Goal: Information Seeking & Learning: Learn about a topic

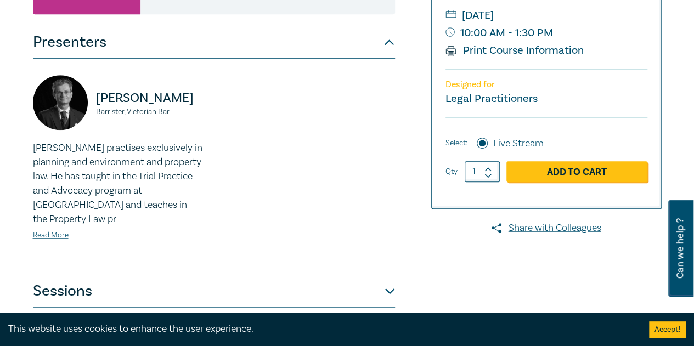
scroll to position [549, 0]
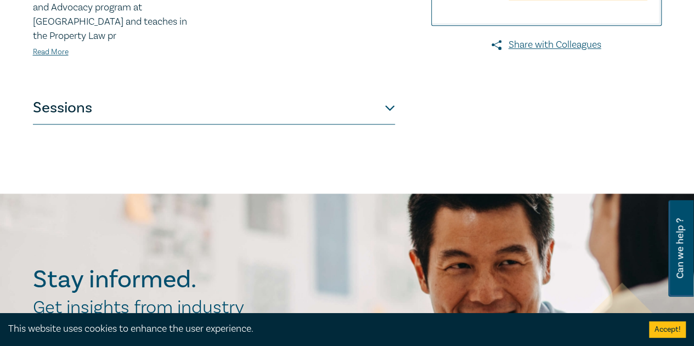
click at [244, 114] on button "Sessions" at bounding box center [214, 108] width 362 height 33
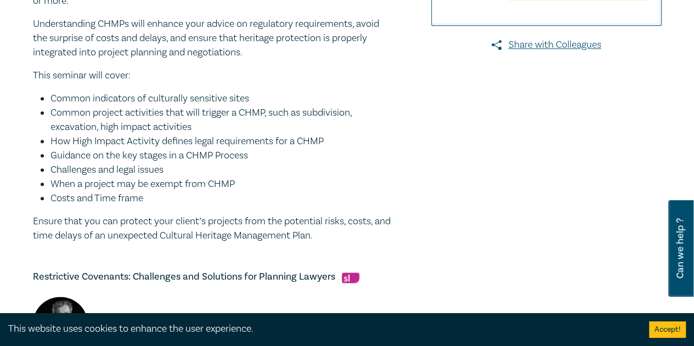
scroll to position [366, 0]
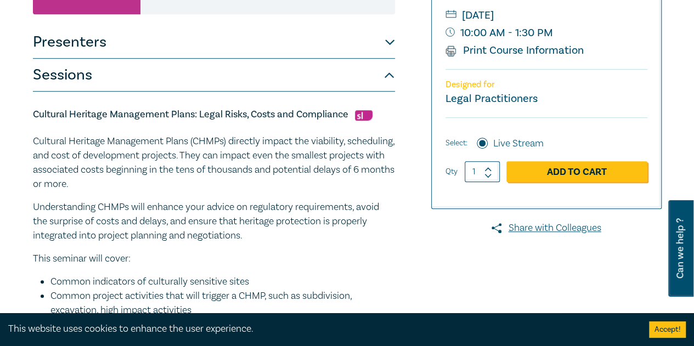
click at [228, 32] on button "Presenters" at bounding box center [214, 42] width 362 height 33
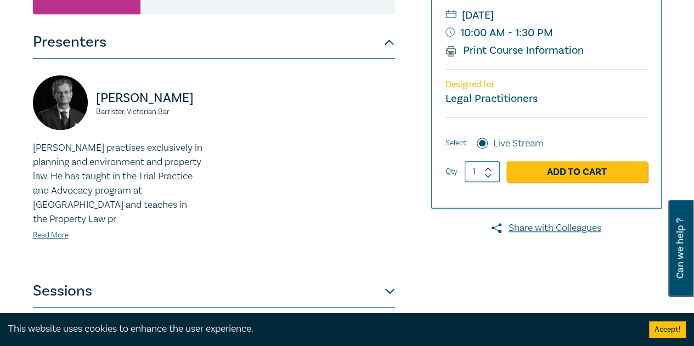
click at [222, 43] on button "Presenters" at bounding box center [214, 42] width 362 height 33
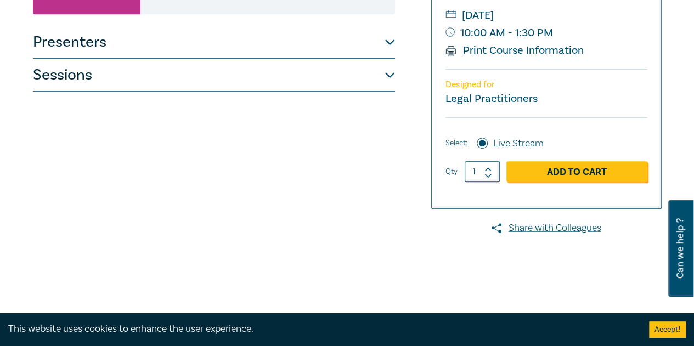
click at [184, 82] on button "Sessions" at bounding box center [214, 75] width 362 height 33
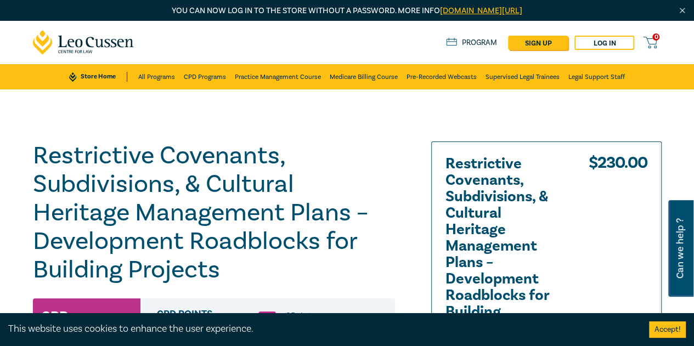
scroll to position [183, 0]
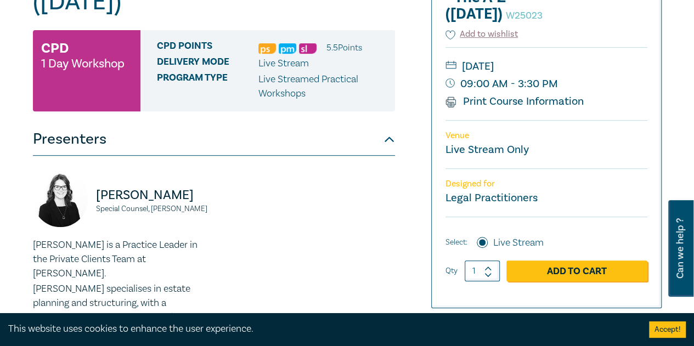
scroll to position [366, 0]
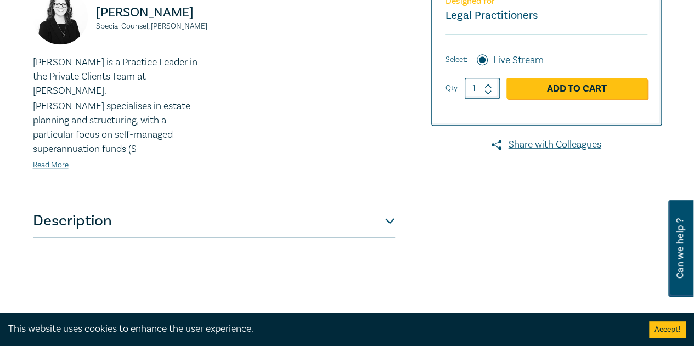
click at [169, 205] on button "Description" at bounding box center [214, 221] width 362 height 33
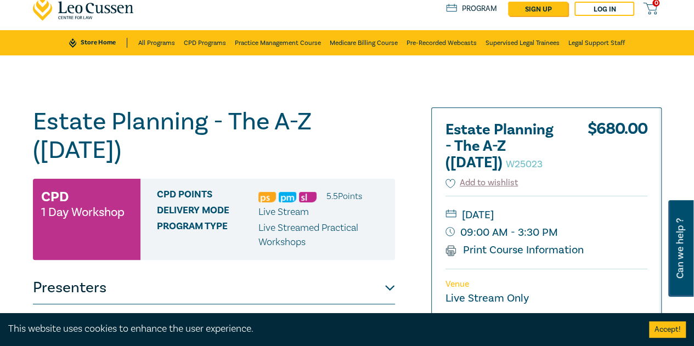
scroll to position [0, 0]
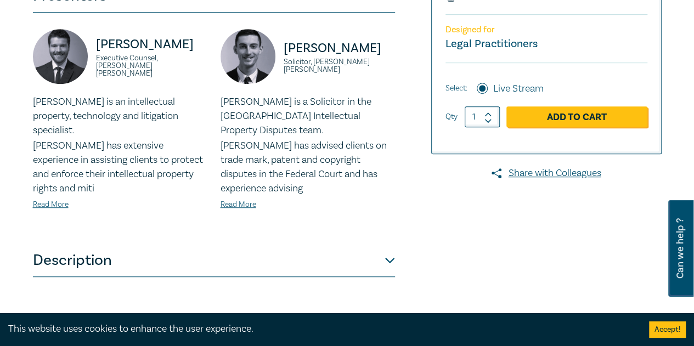
scroll to position [366, 0]
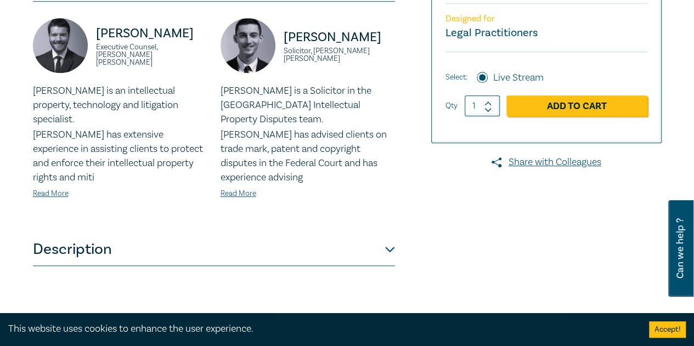
click at [207, 251] on button "Description" at bounding box center [214, 249] width 362 height 33
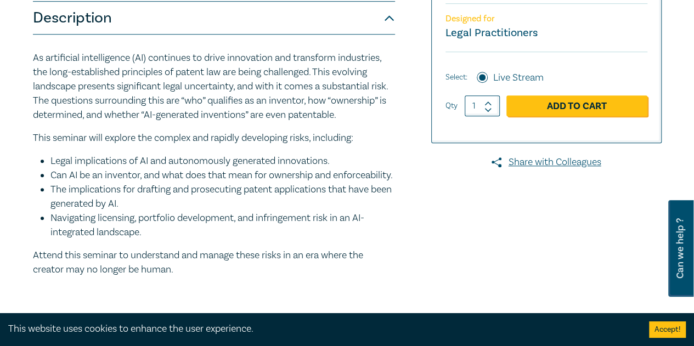
scroll to position [183, 0]
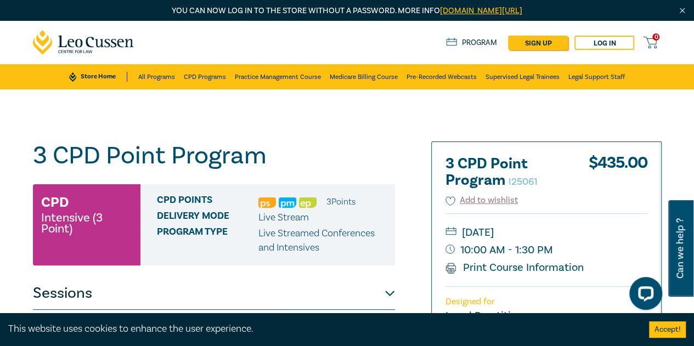
scroll to position [183, 0]
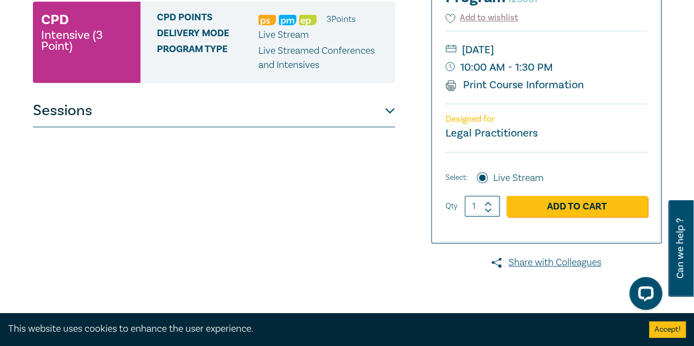
click at [182, 122] on button "Sessions" at bounding box center [214, 110] width 362 height 33
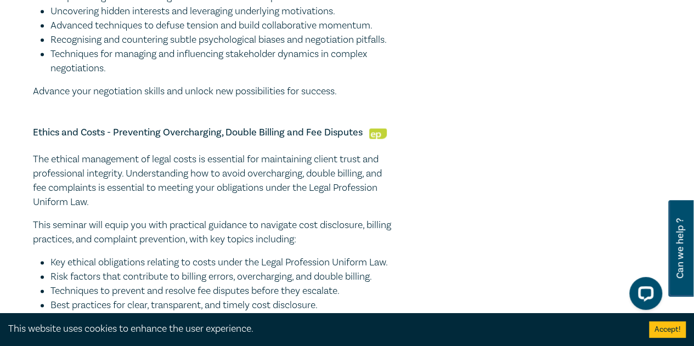
scroll to position [914, 0]
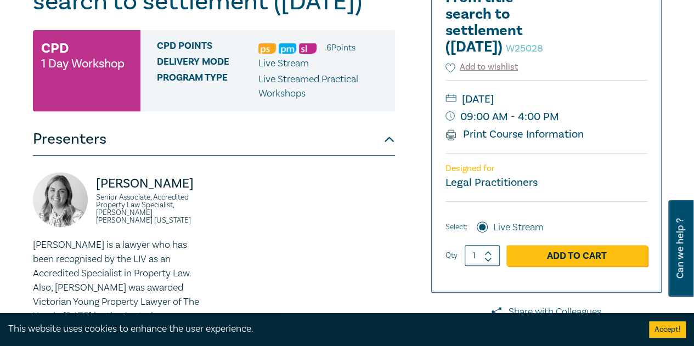
scroll to position [366, 0]
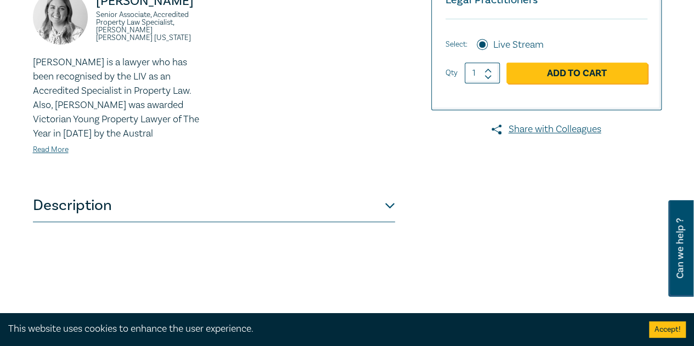
click at [147, 222] on button "Description" at bounding box center [214, 205] width 362 height 33
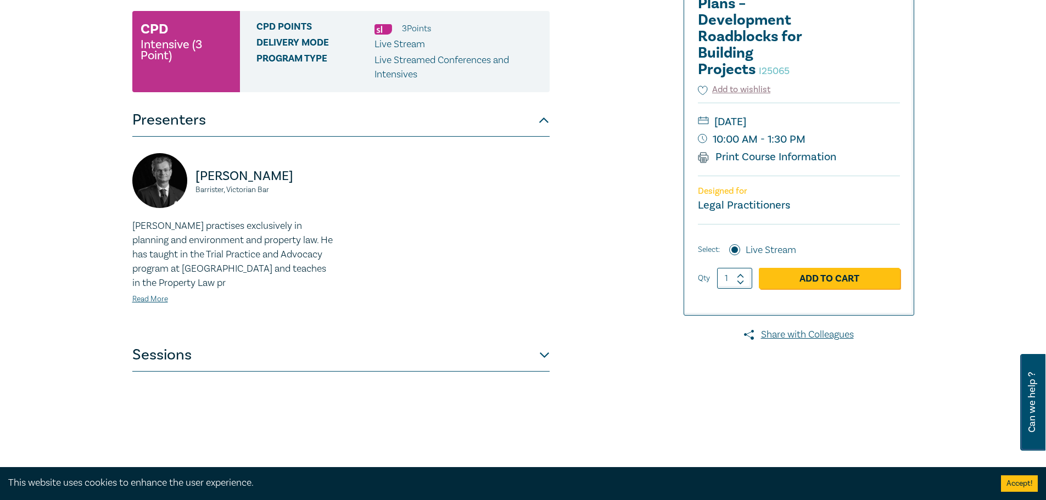
scroll to position [366, 0]
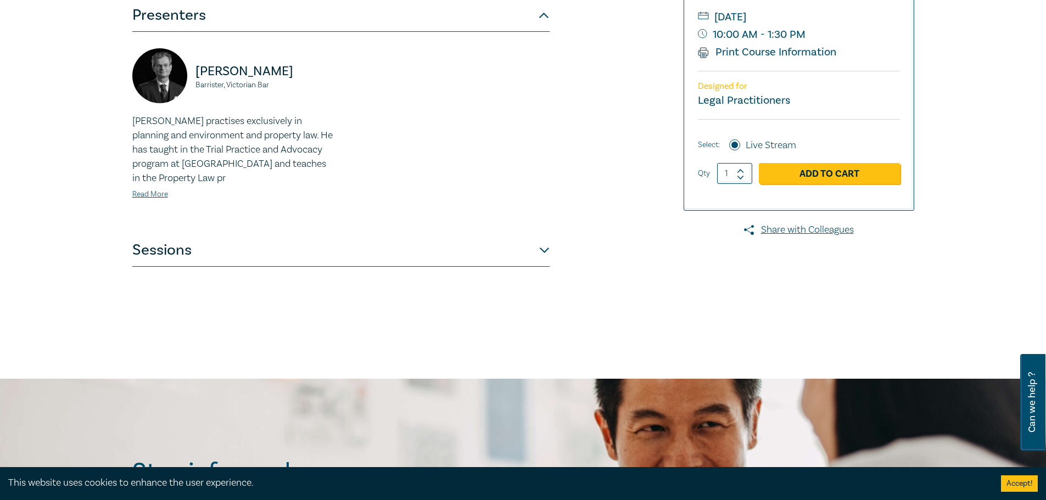
click at [176, 256] on button "Sessions" at bounding box center [340, 250] width 417 height 33
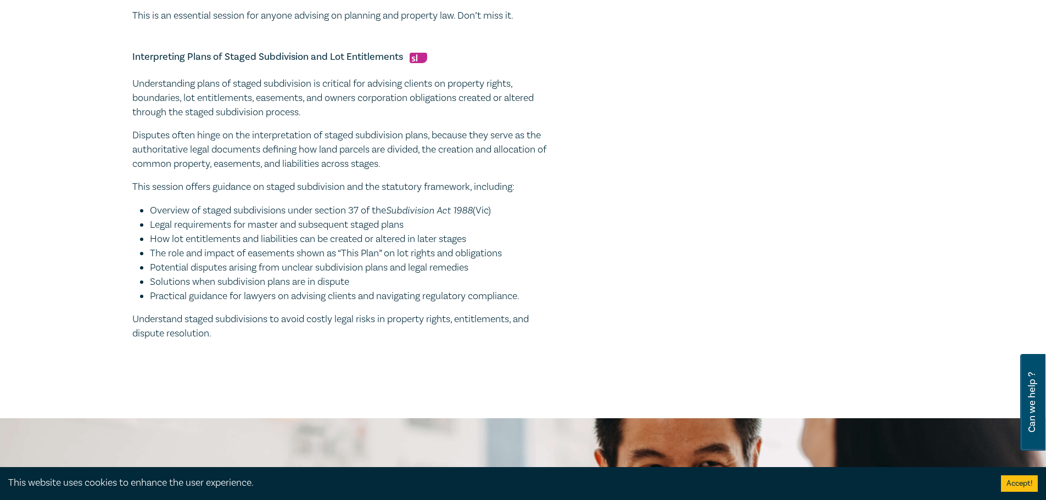
scroll to position [1281, 0]
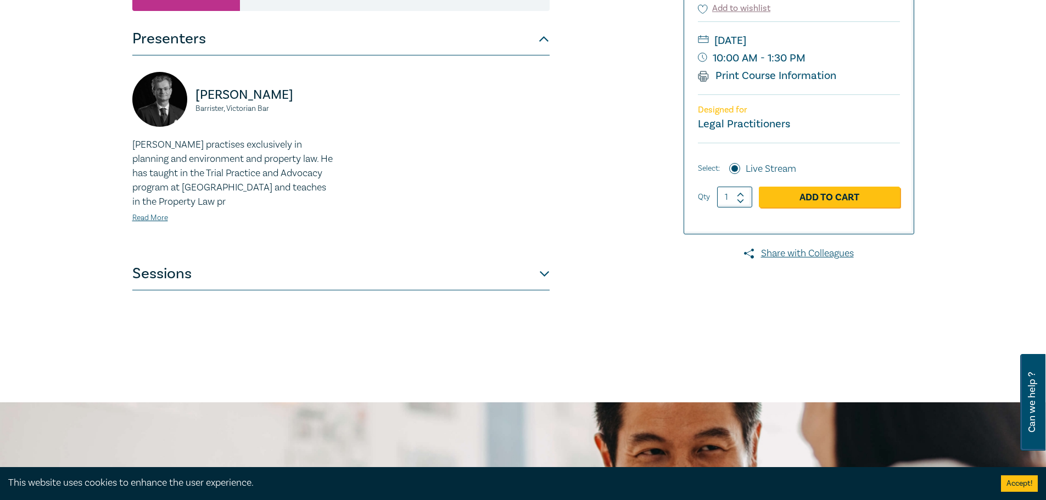
scroll to position [366, 0]
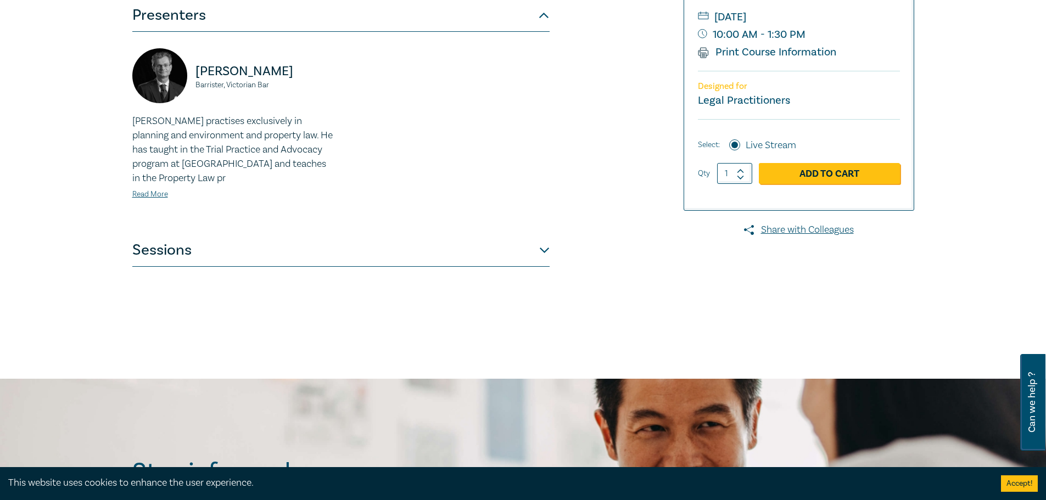
click at [437, 255] on button "Sessions" at bounding box center [340, 250] width 417 height 33
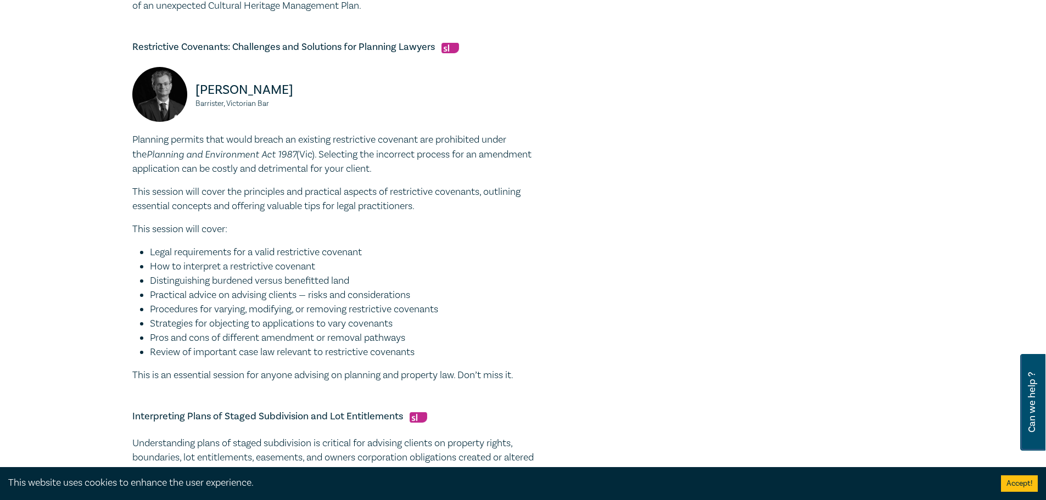
scroll to position [549, 0]
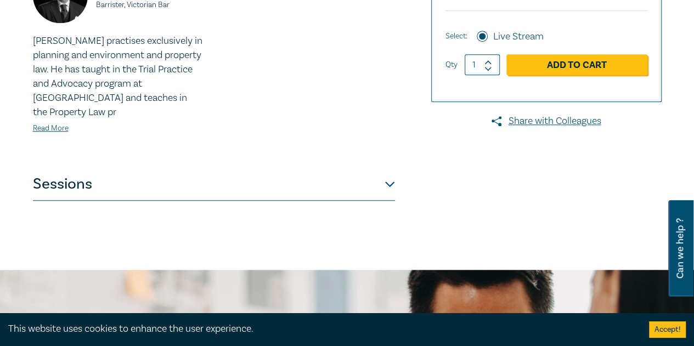
scroll to position [549, 0]
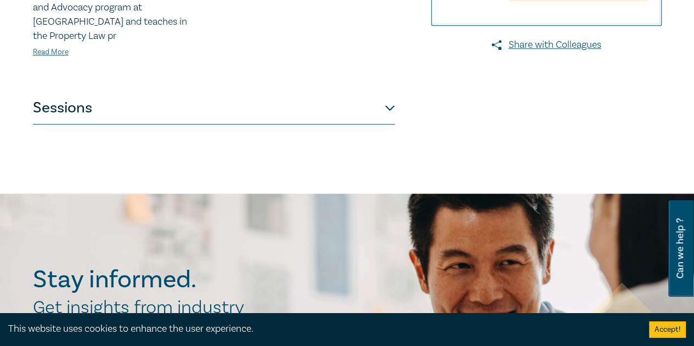
click at [172, 108] on button "Sessions" at bounding box center [214, 108] width 362 height 33
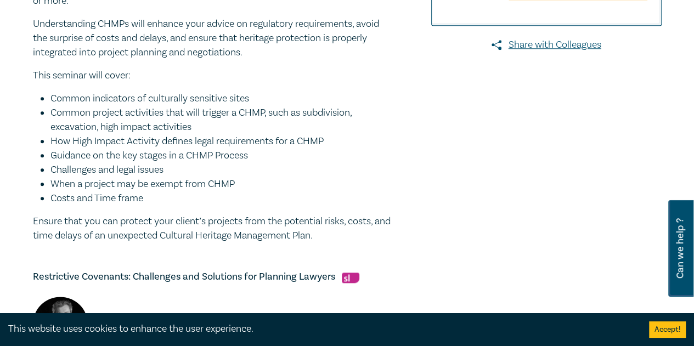
scroll to position [732, 0]
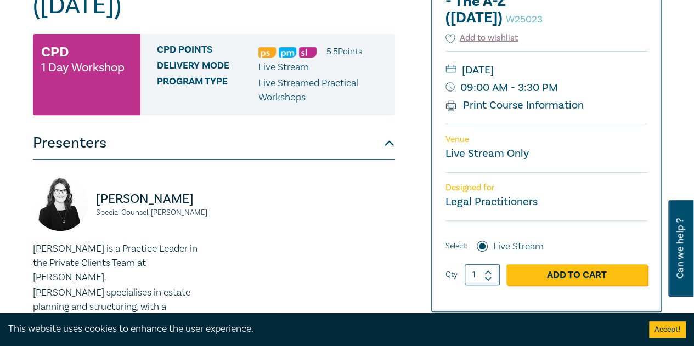
scroll to position [366, 0]
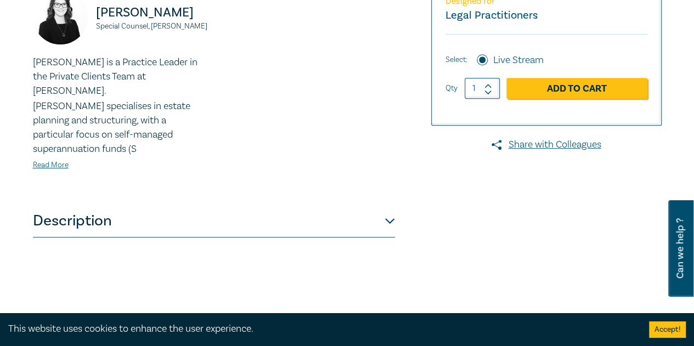
click at [172, 216] on button "Description" at bounding box center [214, 221] width 362 height 33
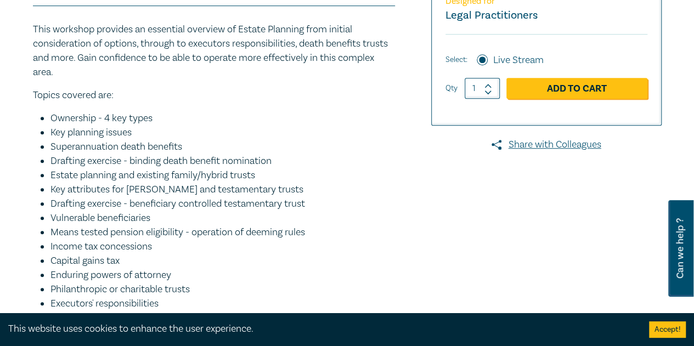
scroll to position [549, 0]
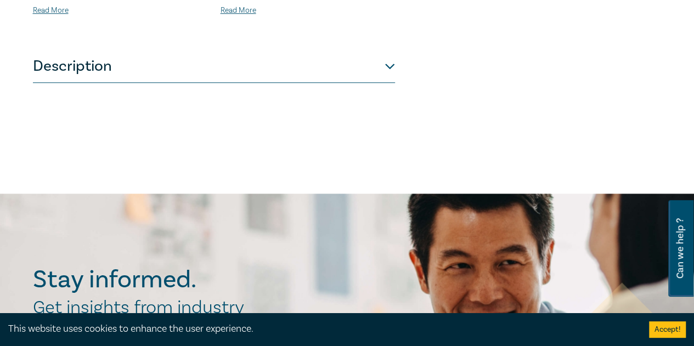
scroll to position [366, 0]
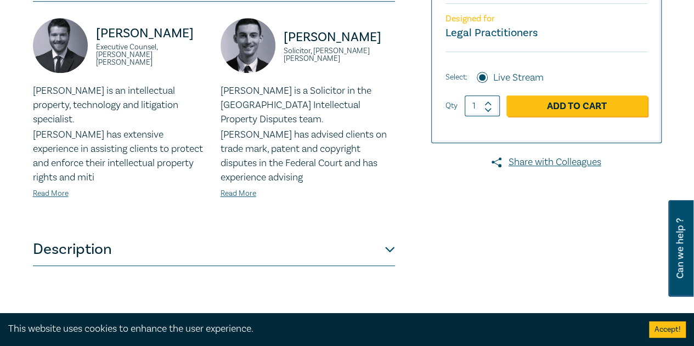
drag, startPoint x: 138, startPoint y: 249, endPoint x: 432, endPoint y: 244, distance: 293.7
click at [432, 244] on div "AI Generated Inventions & Patents – Navigating Legal Uncertainty S25314 CPD Sem…" at bounding box center [240, 50] width 428 height 549
click at [211, 233] on button "Description" at bounding box center [214, 249] width 362 height 33
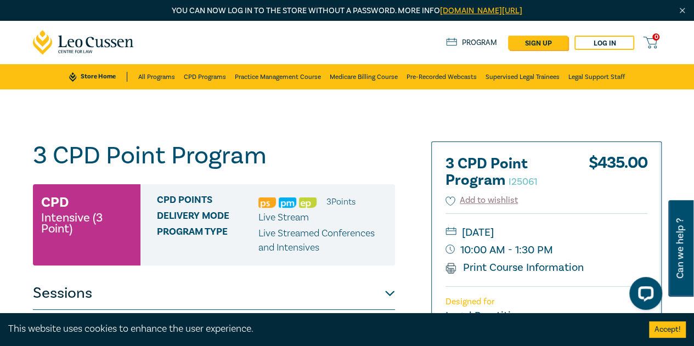
scroll to position [183, 0]
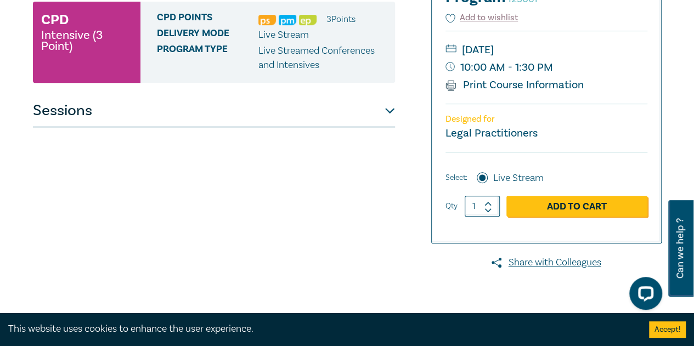
click at [113, 120] on button "Sessions" at bounding box center [214, 110] width 362 height 33
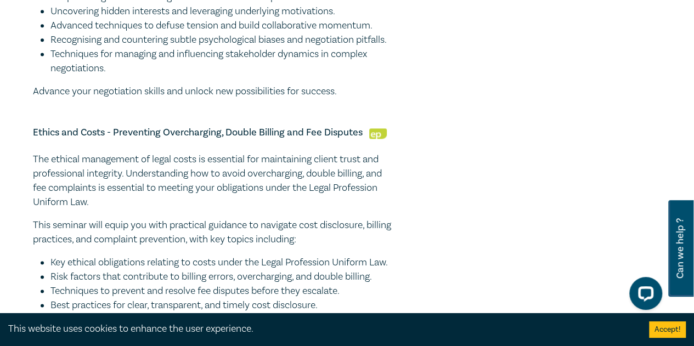
scroll to position [914, 0]
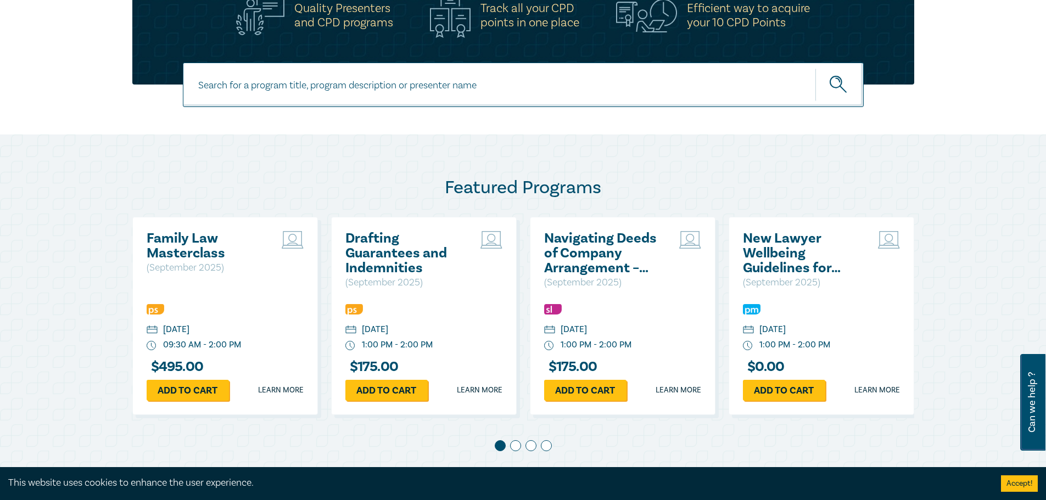
scroll to position [549, 0]
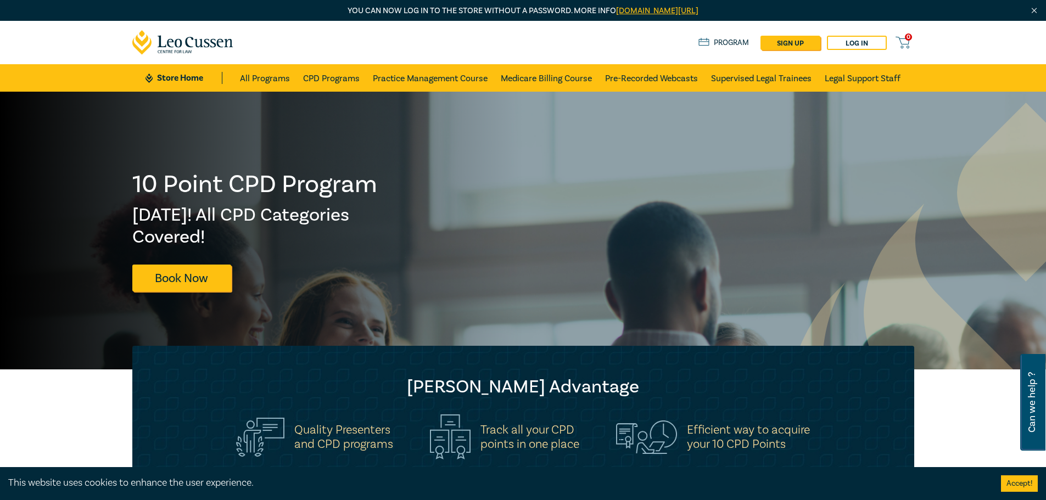
click at [186, 76] on link "Store Home" at bounding box center [183, 78] width 76 height 12
click at [171, 75] on link "Store Home" at bounding box center [183, 78] width 76 height 12
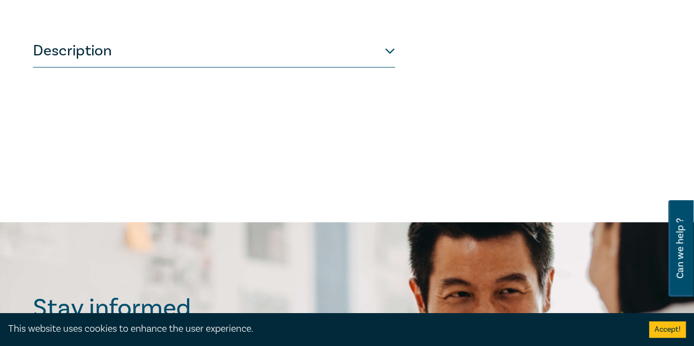
scroll to position [366, 0]
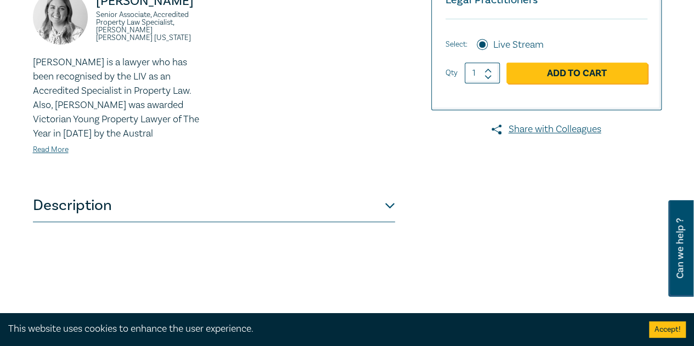
click at [53, 222] on button "Description" at bounding box center [214, 205] width 362 height 33
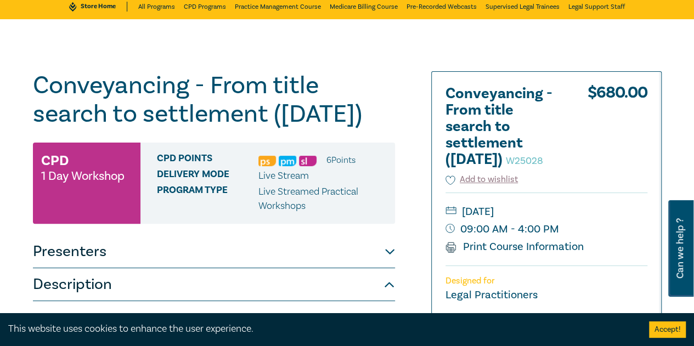
scroll to position [0, 0]
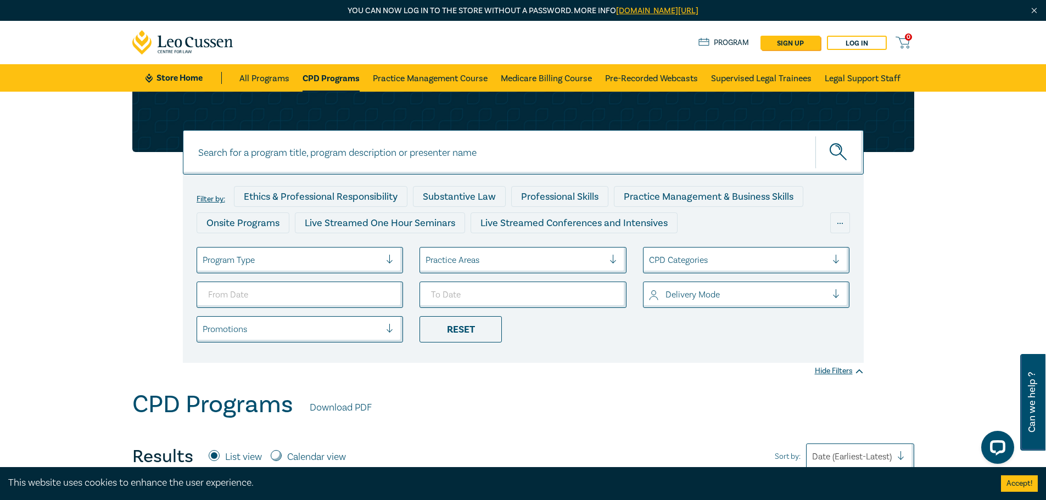
click at [338, 148] on input at bounding box center [523, 152] width 681 height 44
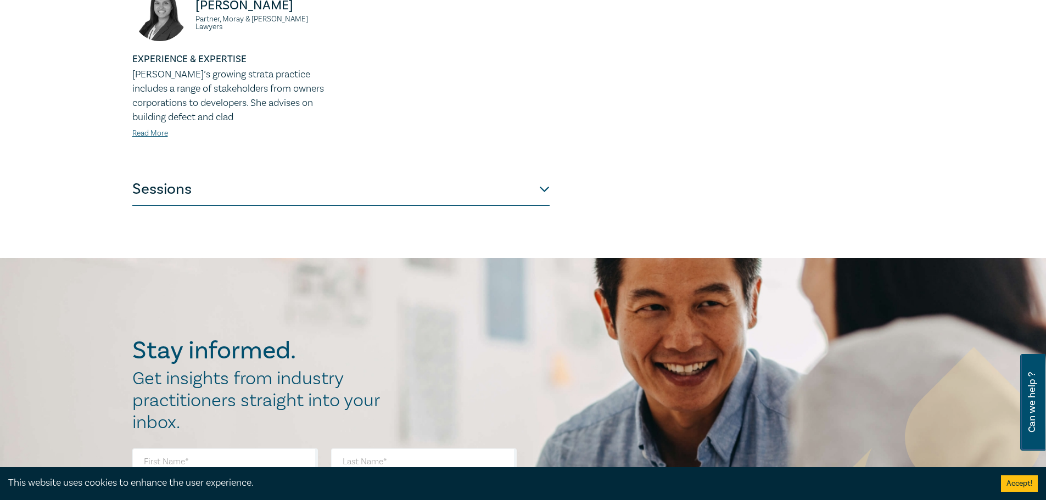
scroll to position [549, 0]
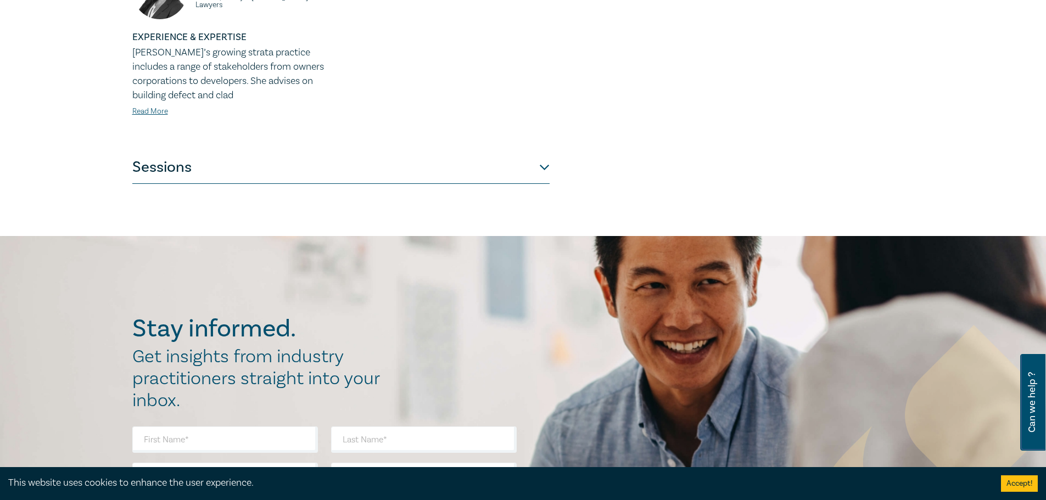
click at [301, 151] on button "Sessions" at bounding box center [340, 167] width 417 height 33
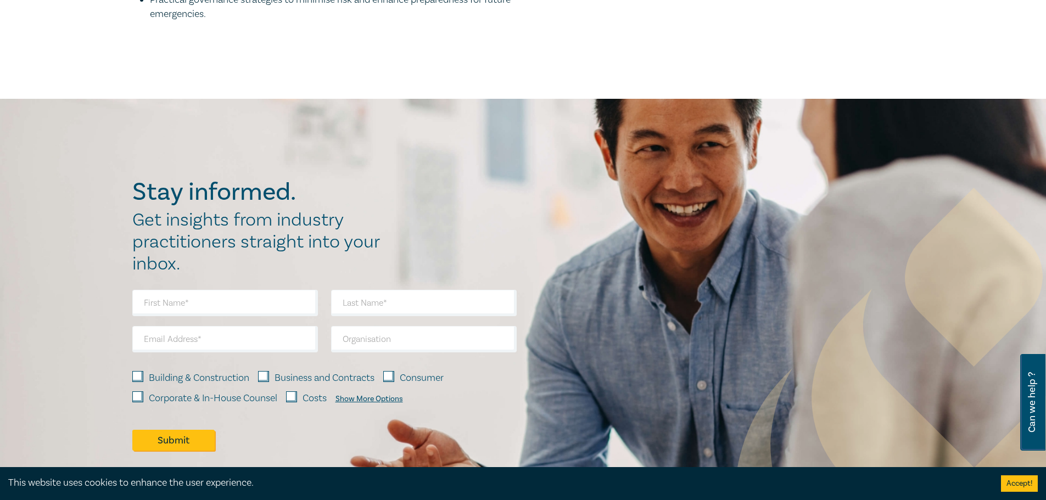
scroll to position [1456, 0]
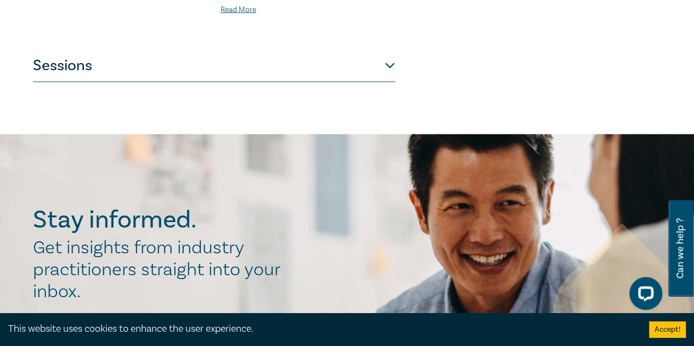
scroll to position [1098, 0]
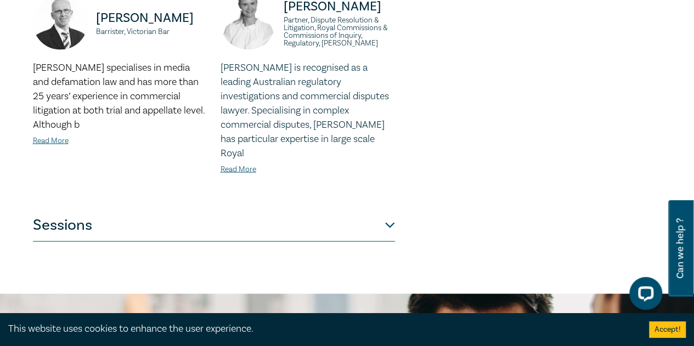
click at [137, 209] on button "Sessions" at bounding box center [214, 225] width 362 height 33
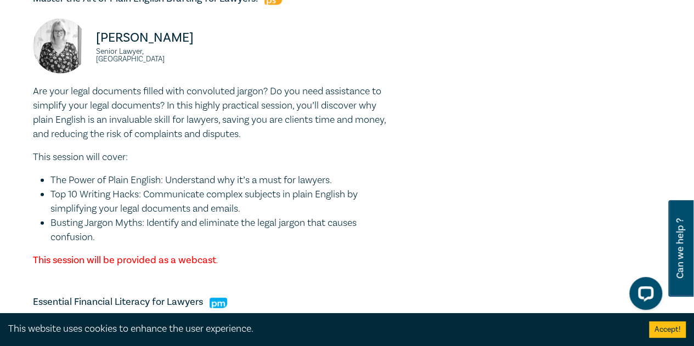
scroll to position [3842, 0]
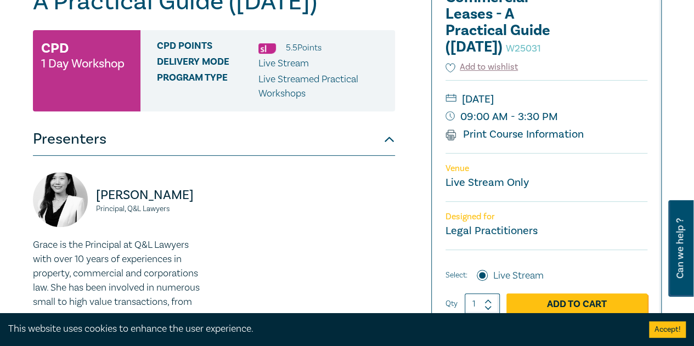
scroll to position [366, 0]
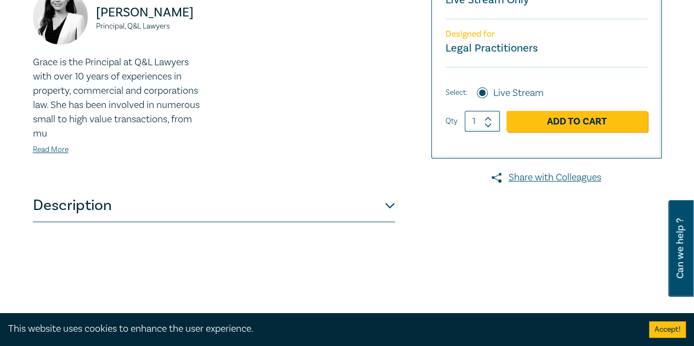
click at [210, 222] on button "Description" at bounding box center [214, 205] width 362 height 33
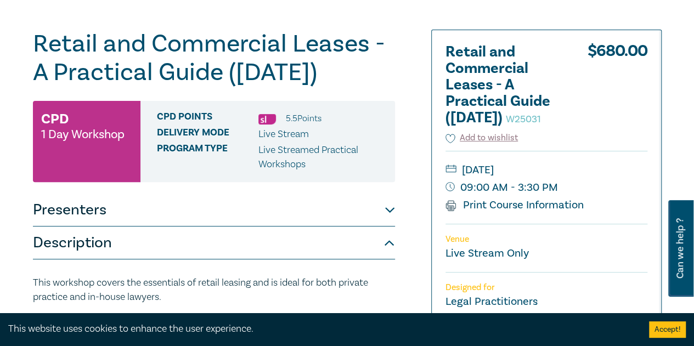
scroll to position [0, 0]
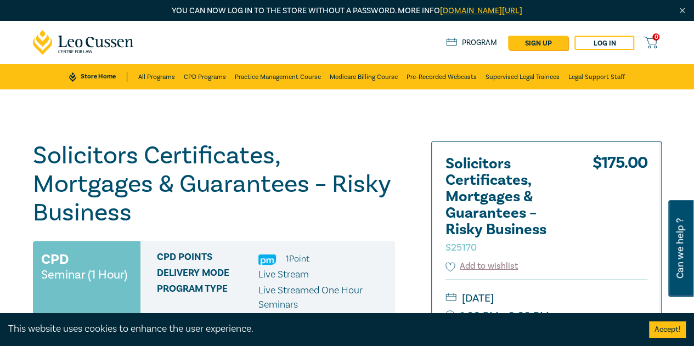
scroll to position [366, 0]
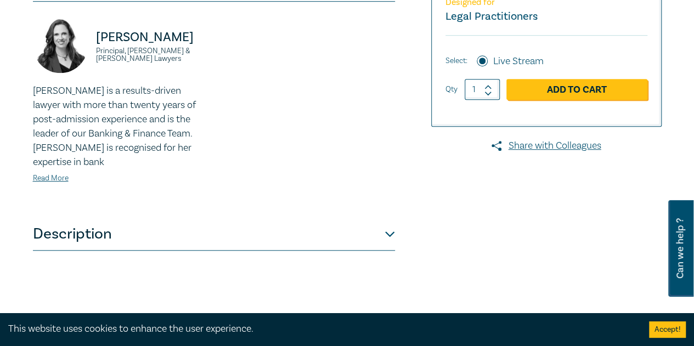
click at [135, 218] on button "Description" at bounding box center [214, 234] width 362 height 33
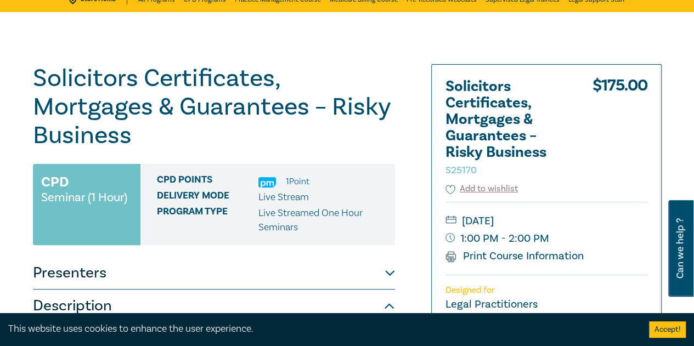
scroll to position [0, 0]
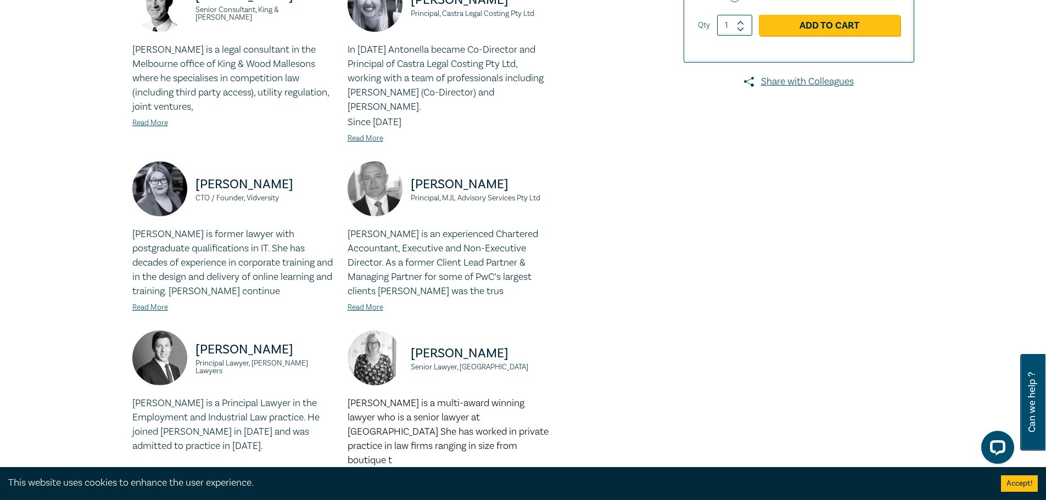
scroll to position [1098, 0]
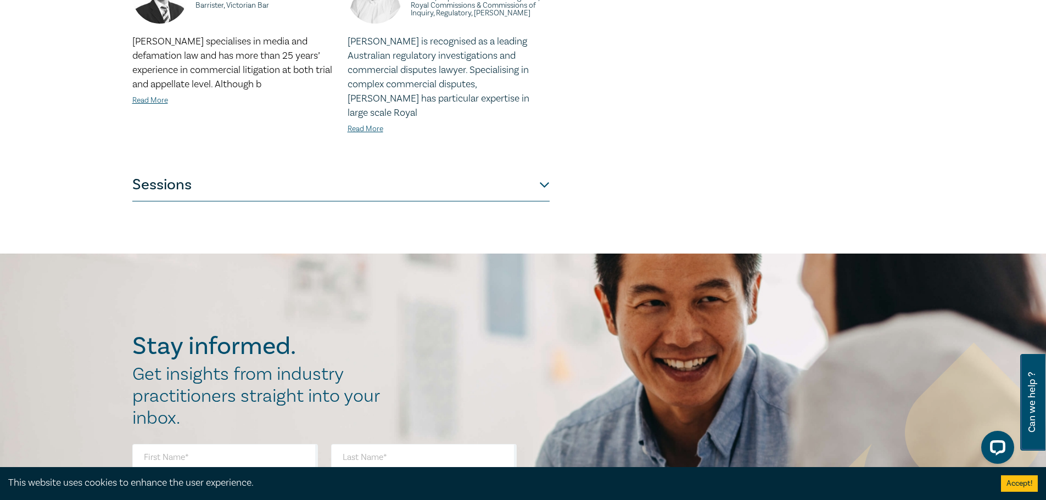
click at [220, 169] on button "Sessions" at bounding box center [340, 185] width 417 height 33
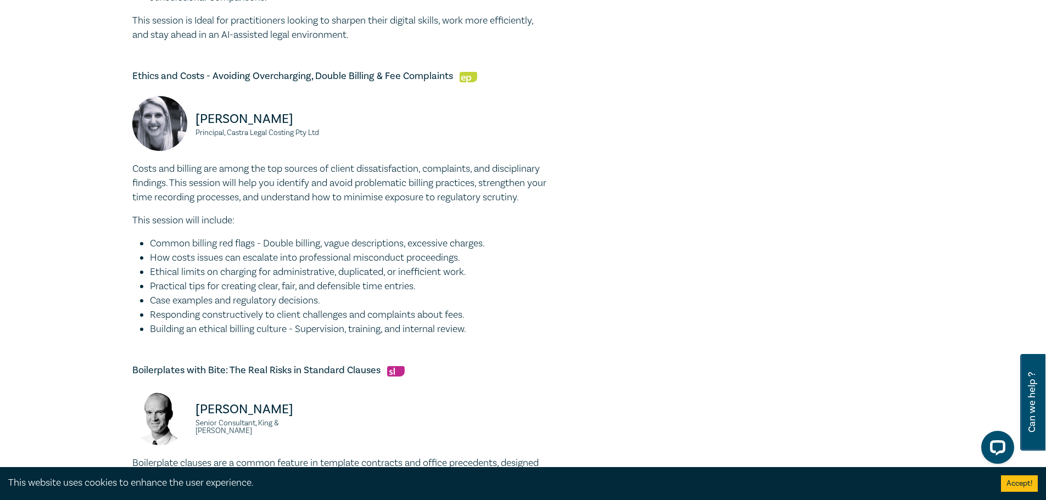
scroll to position [2466, 0]
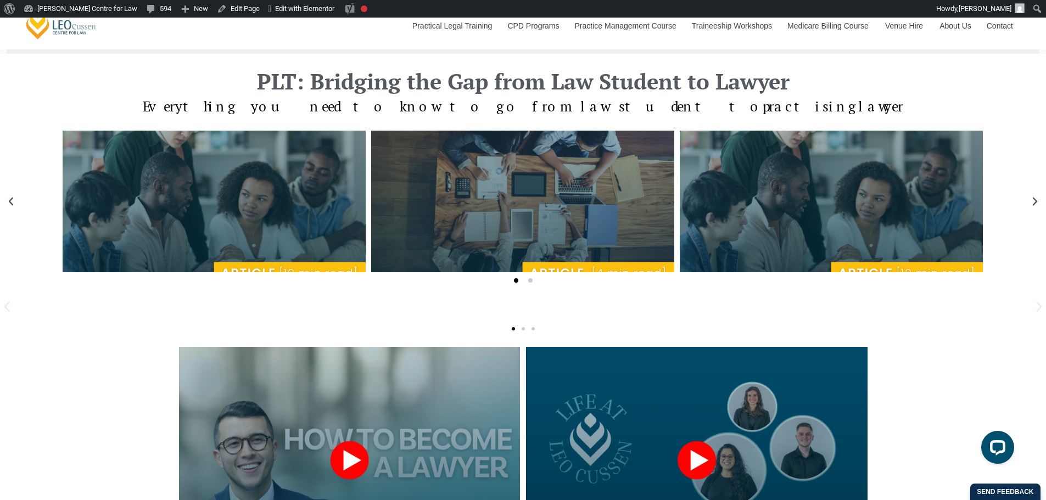
click at [1032, 204] on icon "Next slide" at bounding box center [1034, 201] width 11 height 11
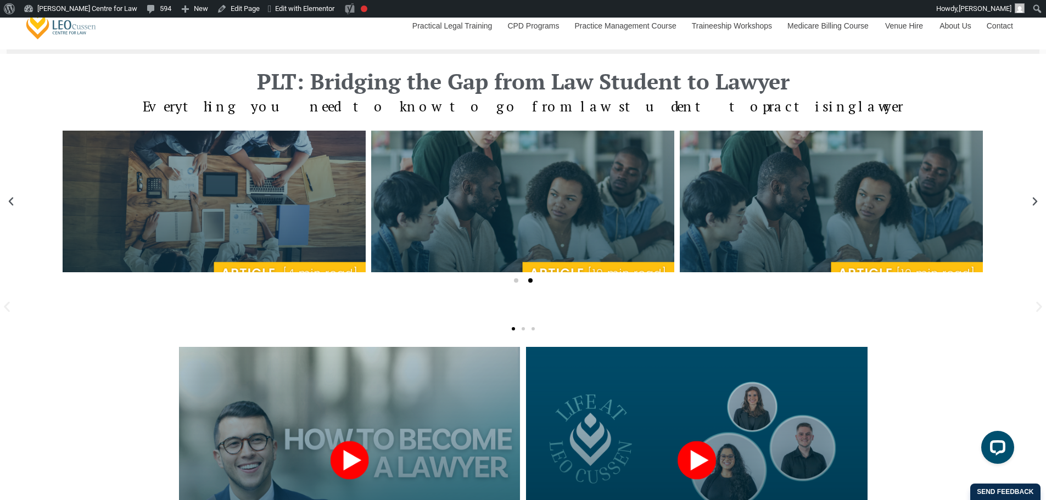
click at [1032, 204] on icon "Next slide" at bounding box center [1034, 201] width 11 height 11
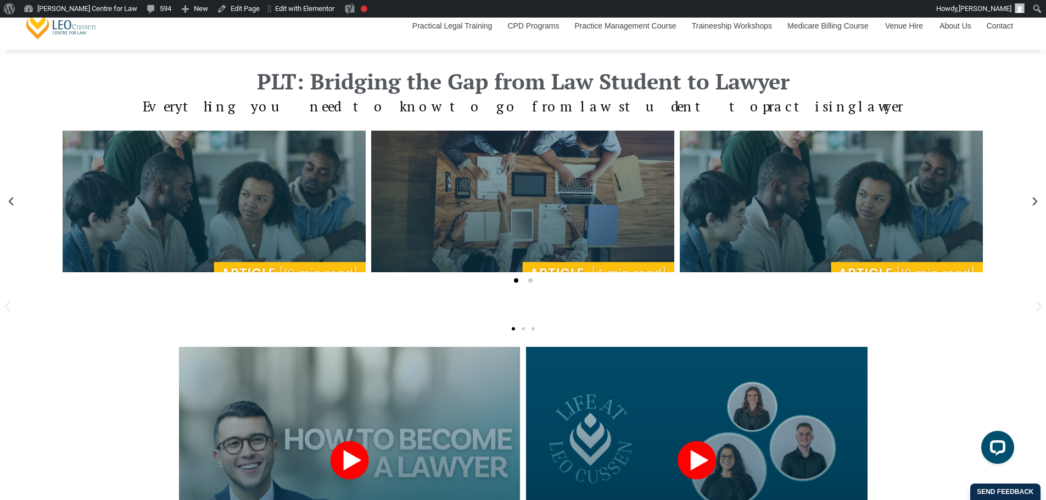
click at [1032, 204] on icon "Next slide" at bounding box center [1034, 201] width 11 height 11
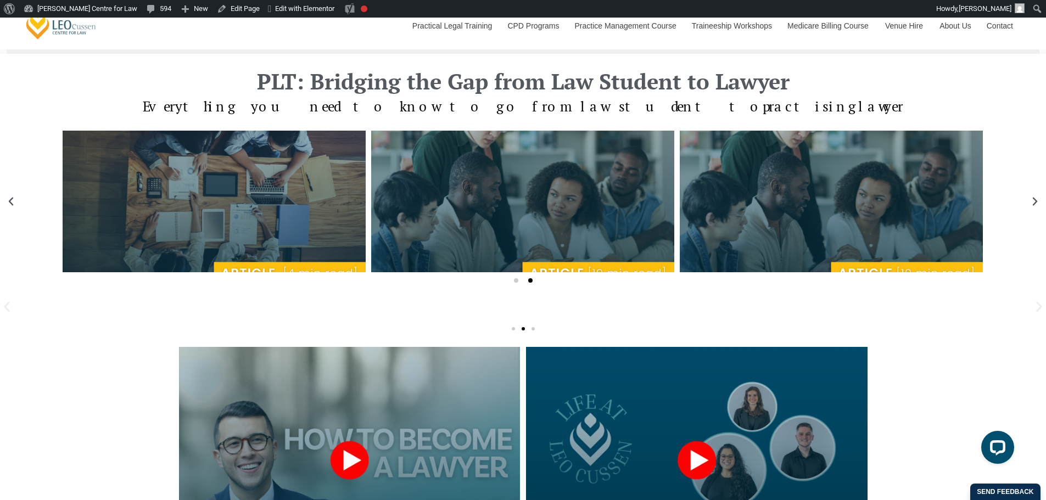
click at [1032, 204] on icon "Next slide" at bounding box center [1034, 201] width 11 height 11
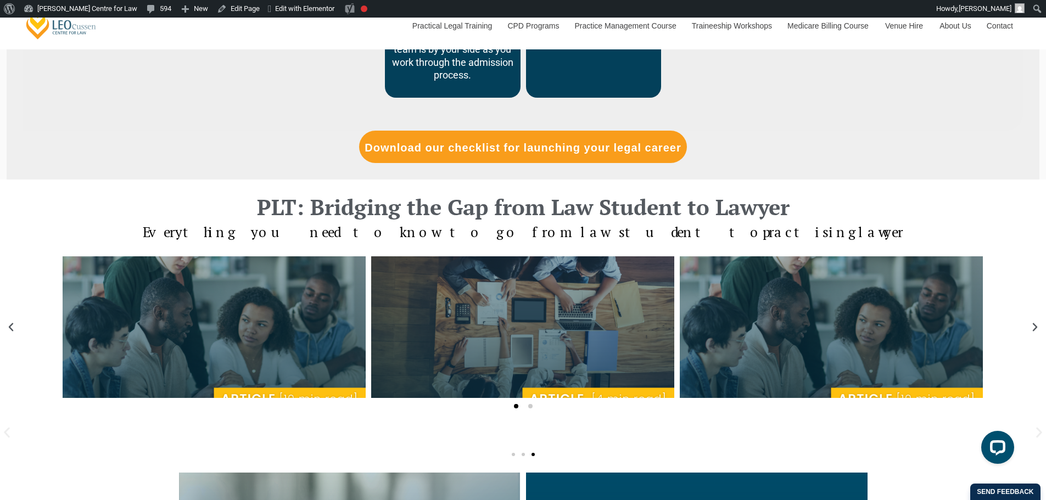
scroll to position [732, 0]
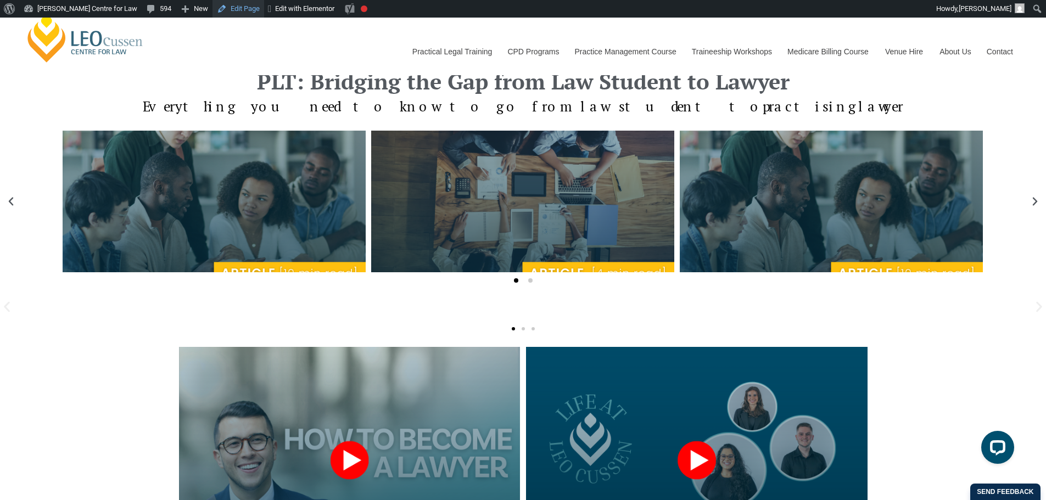
click at [225, 15] on link "Edit Page" at bounding box center [238, 9] width 52 height 18
